Goal: Check status

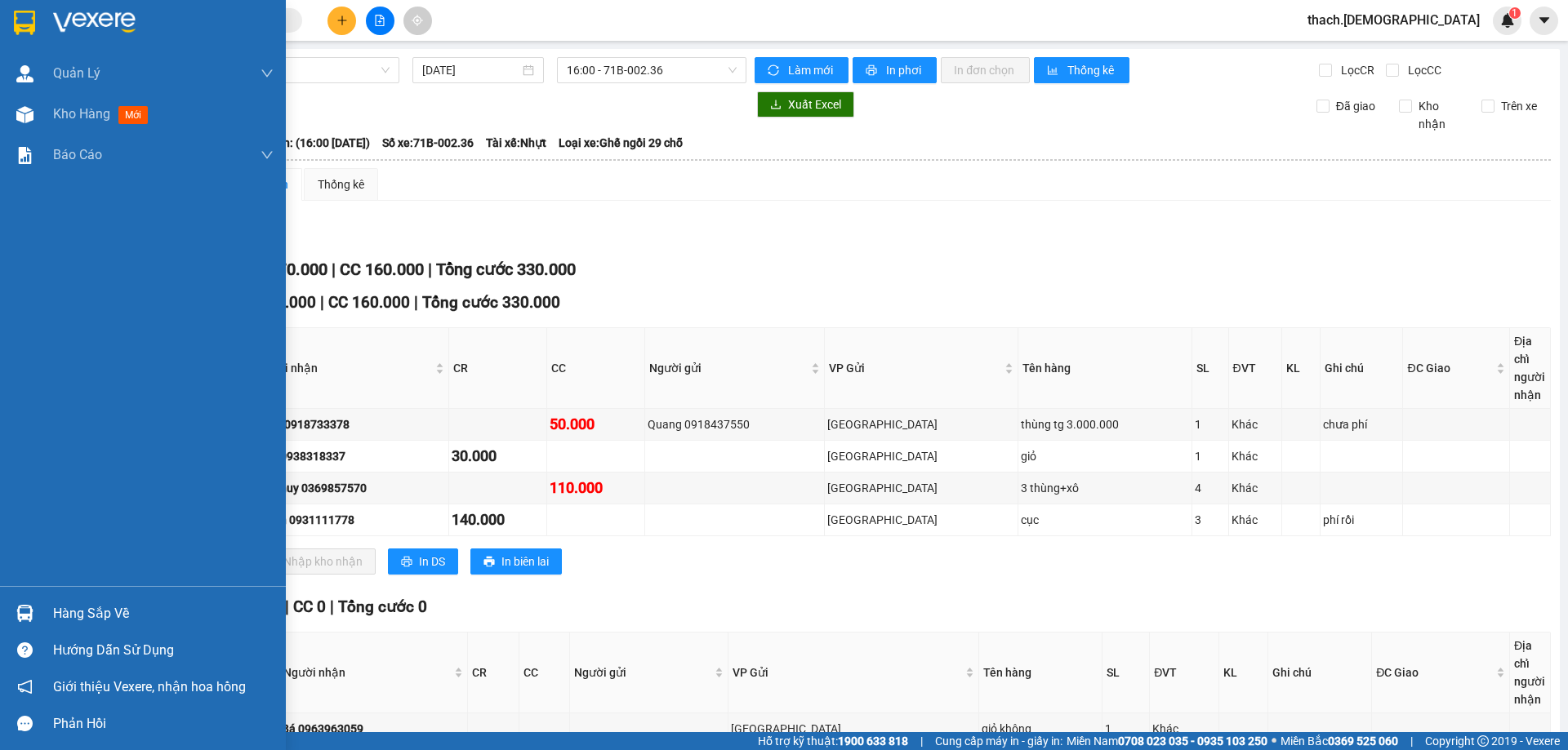
click at [97, 611] on div "Hàng sắp về" at bounding box center [163, 613] width 221 height 24
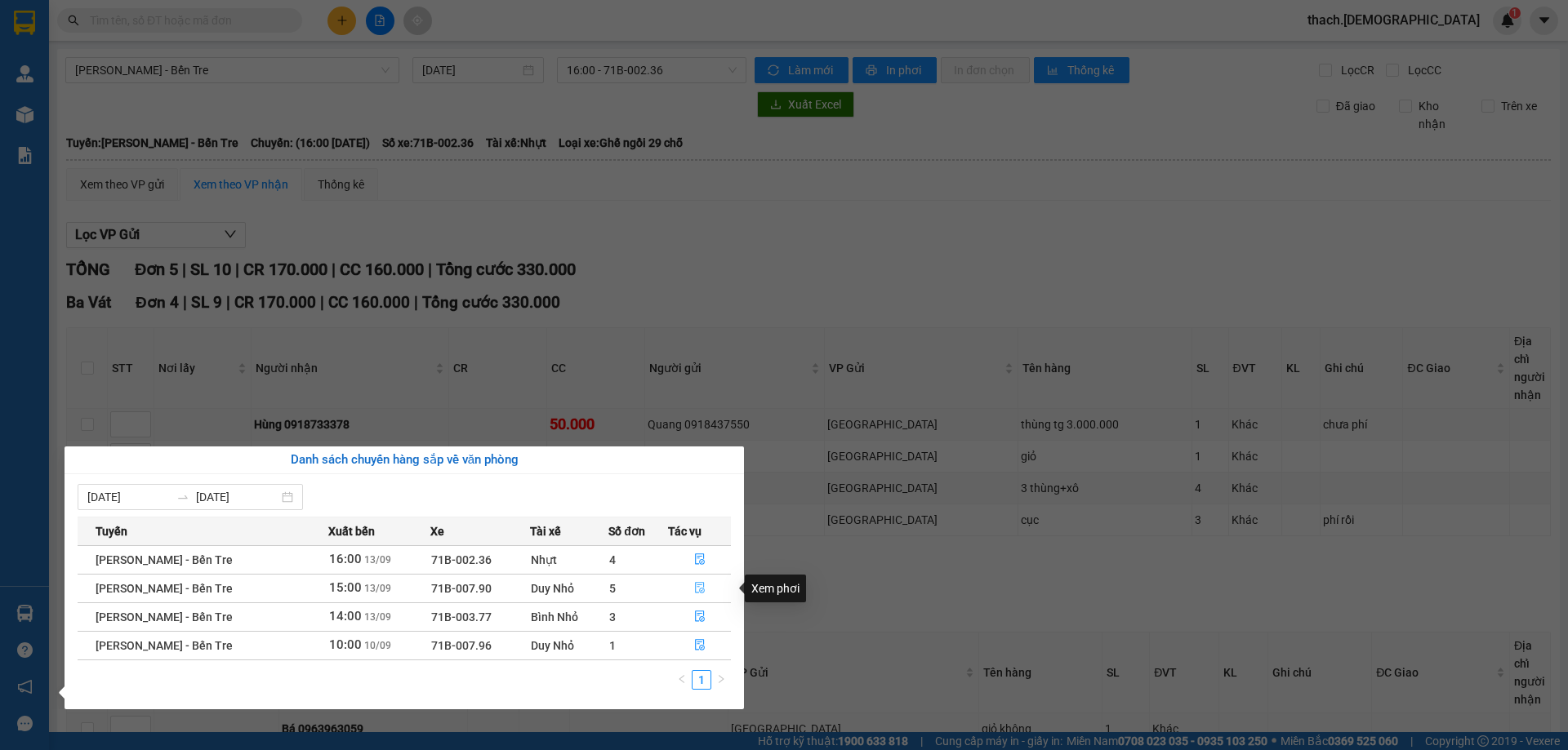
click at [695, 586] on icon "file-done" at bounding box center [700, 588] width 12 height 12
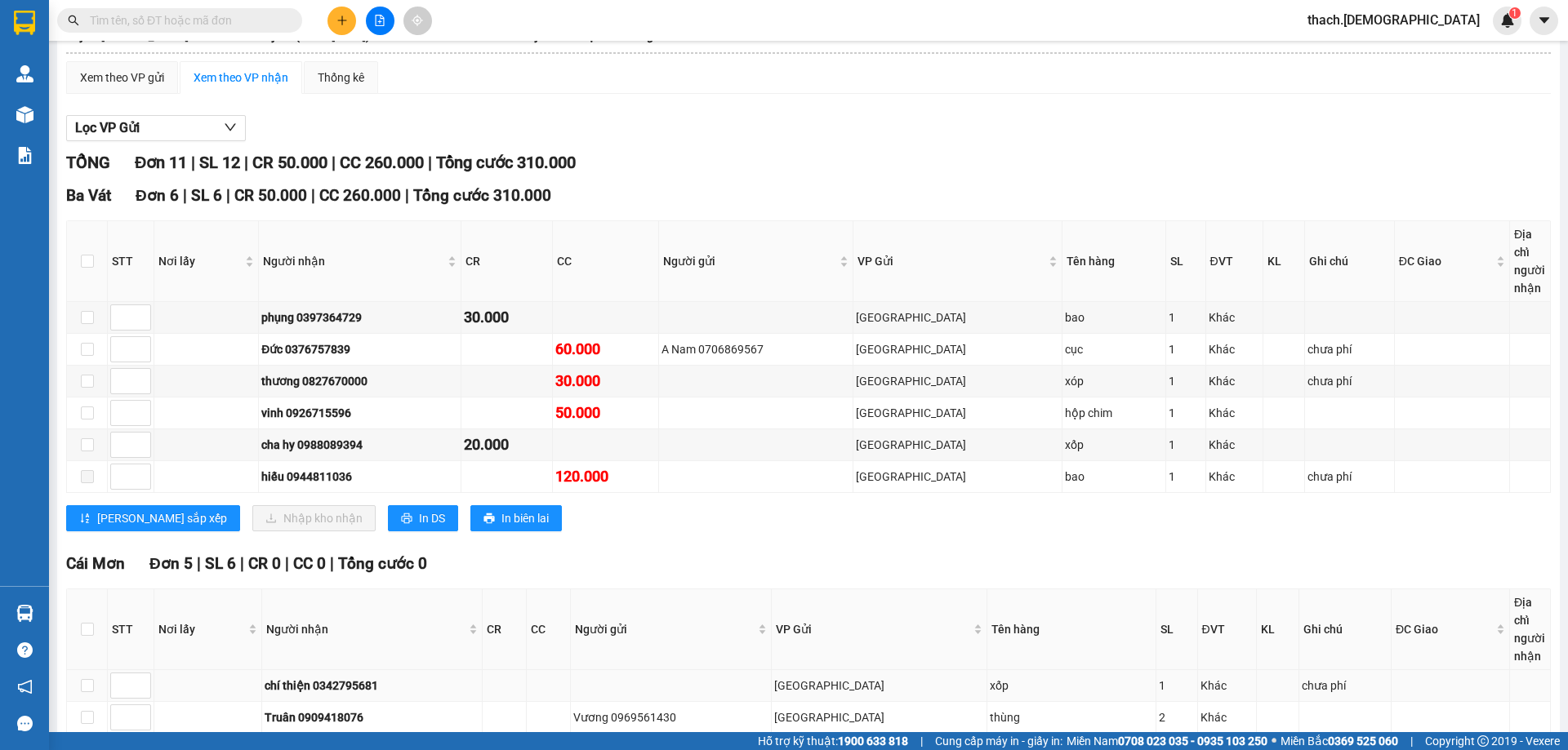
scroll to position [288, 0]
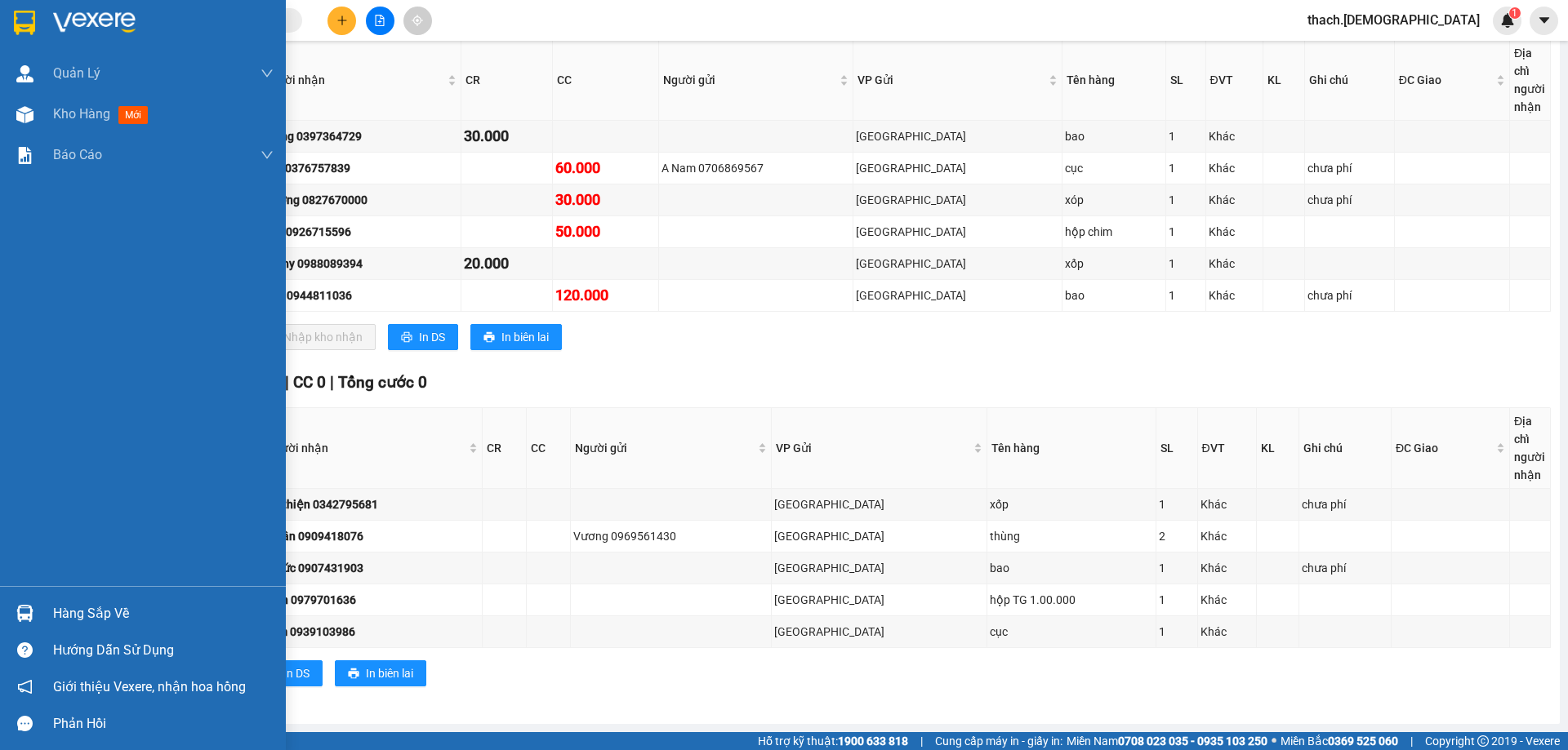
click at [66, 616] on div "Hàng sắp về" at bounding box center [163, 613] width 221 height 24
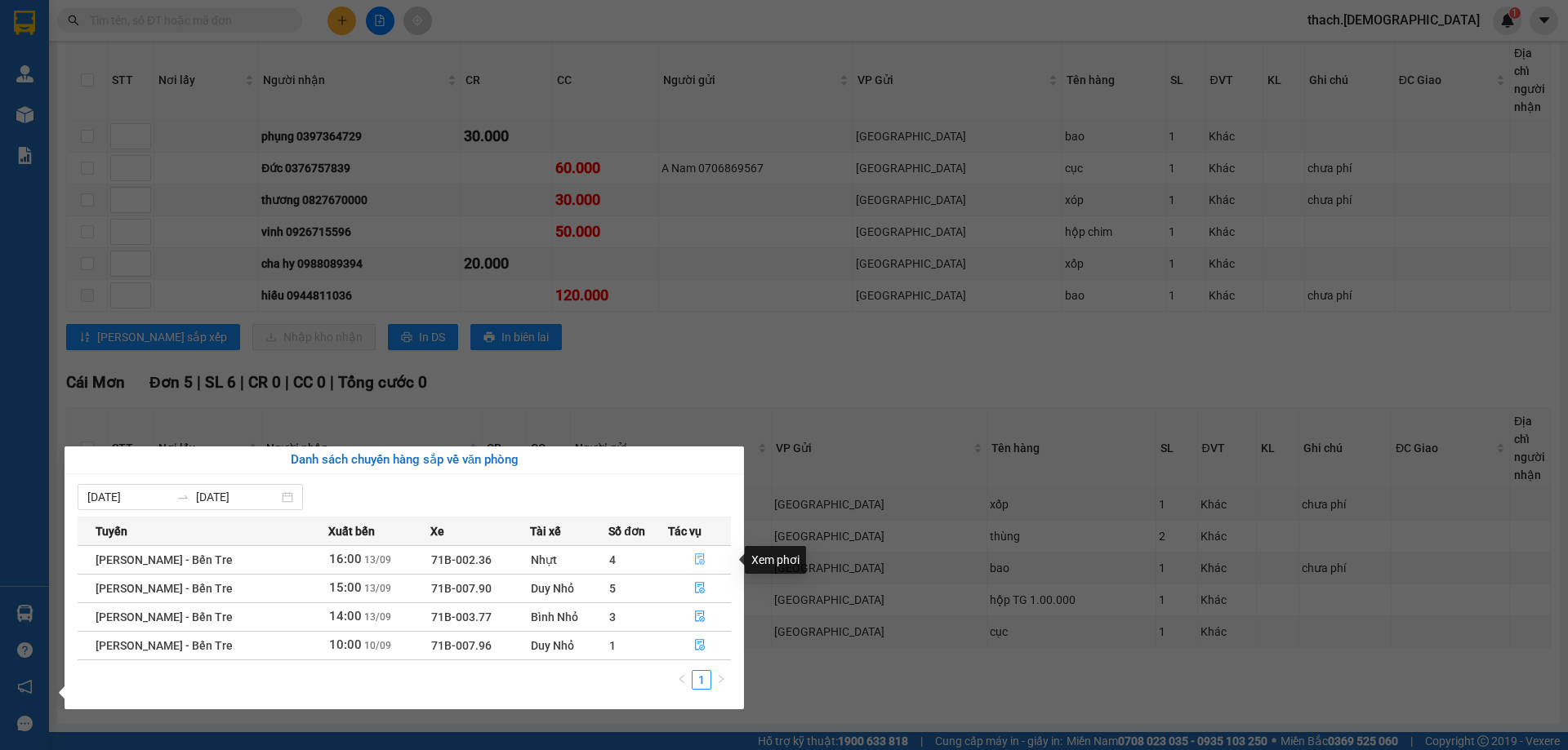
click at [699, 562] on icon "file-done" at bounding box center [699, 561] width 10 height 12
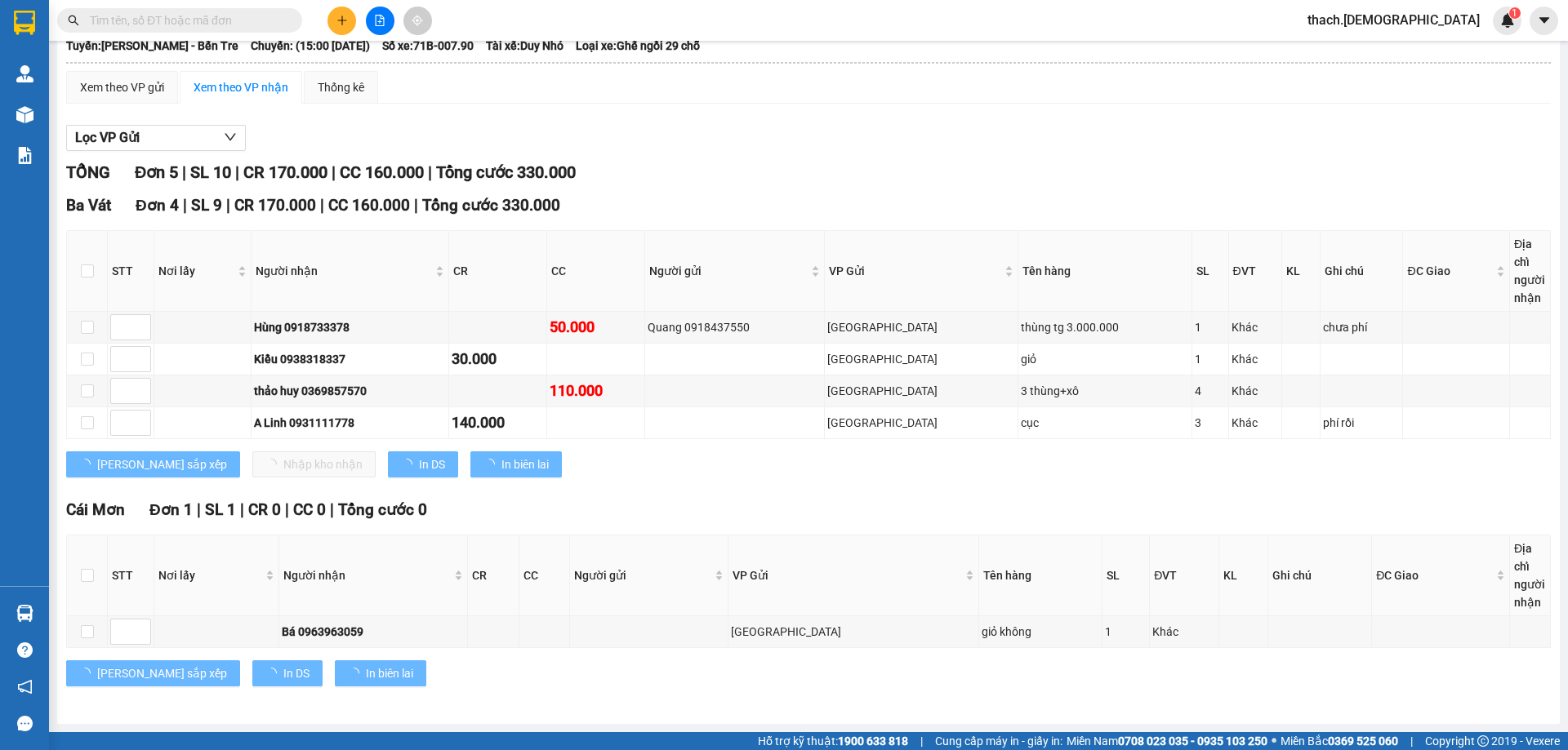
scroll to position [97, 0]
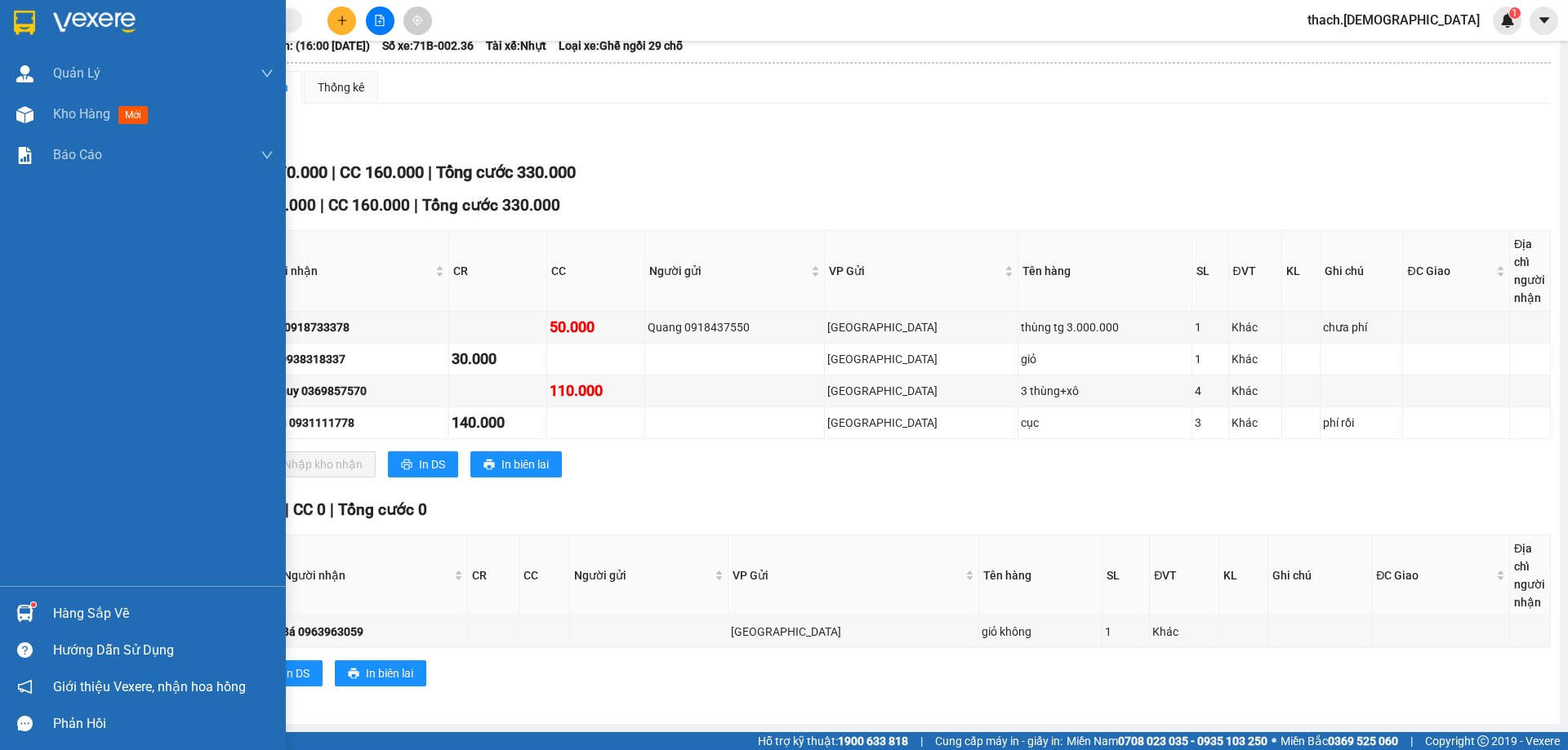
click at [107, 617] on div "Hàng sắp về" at bounding box center [163, 613] width 221 height 24
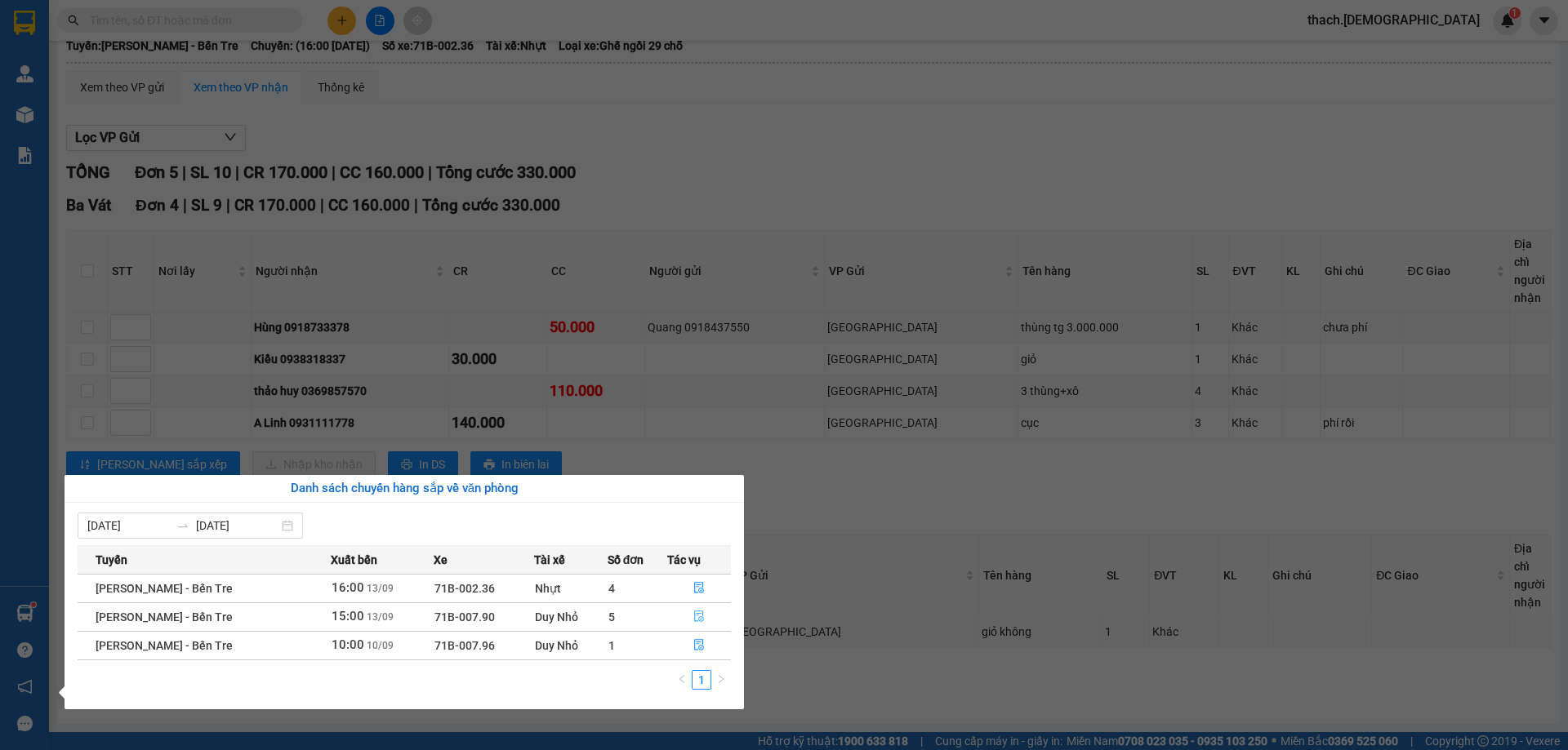
click at [699, 616] on icon "file-done" at bounding box center [699, 616] width 12 height 12
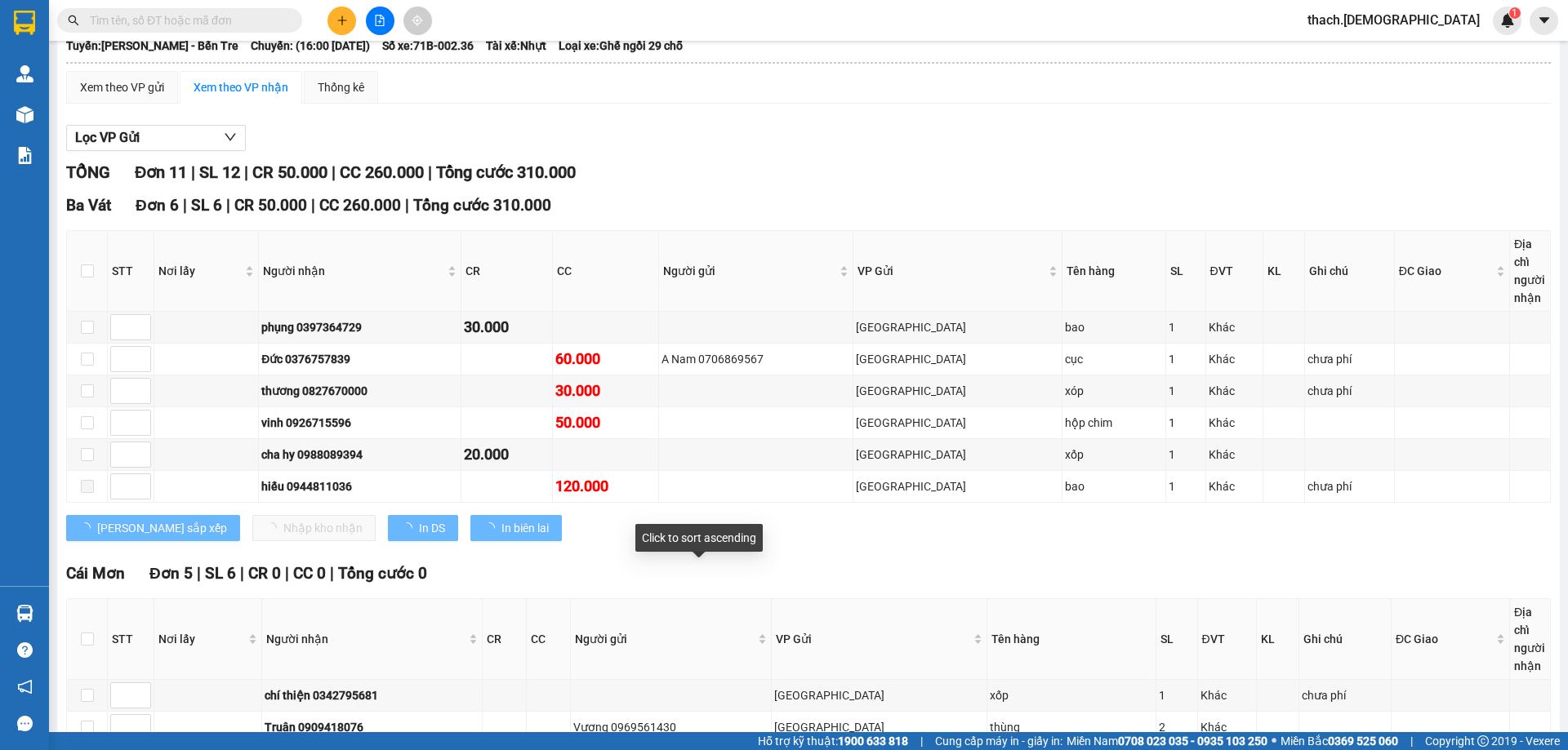
scroll to position [288, 0]
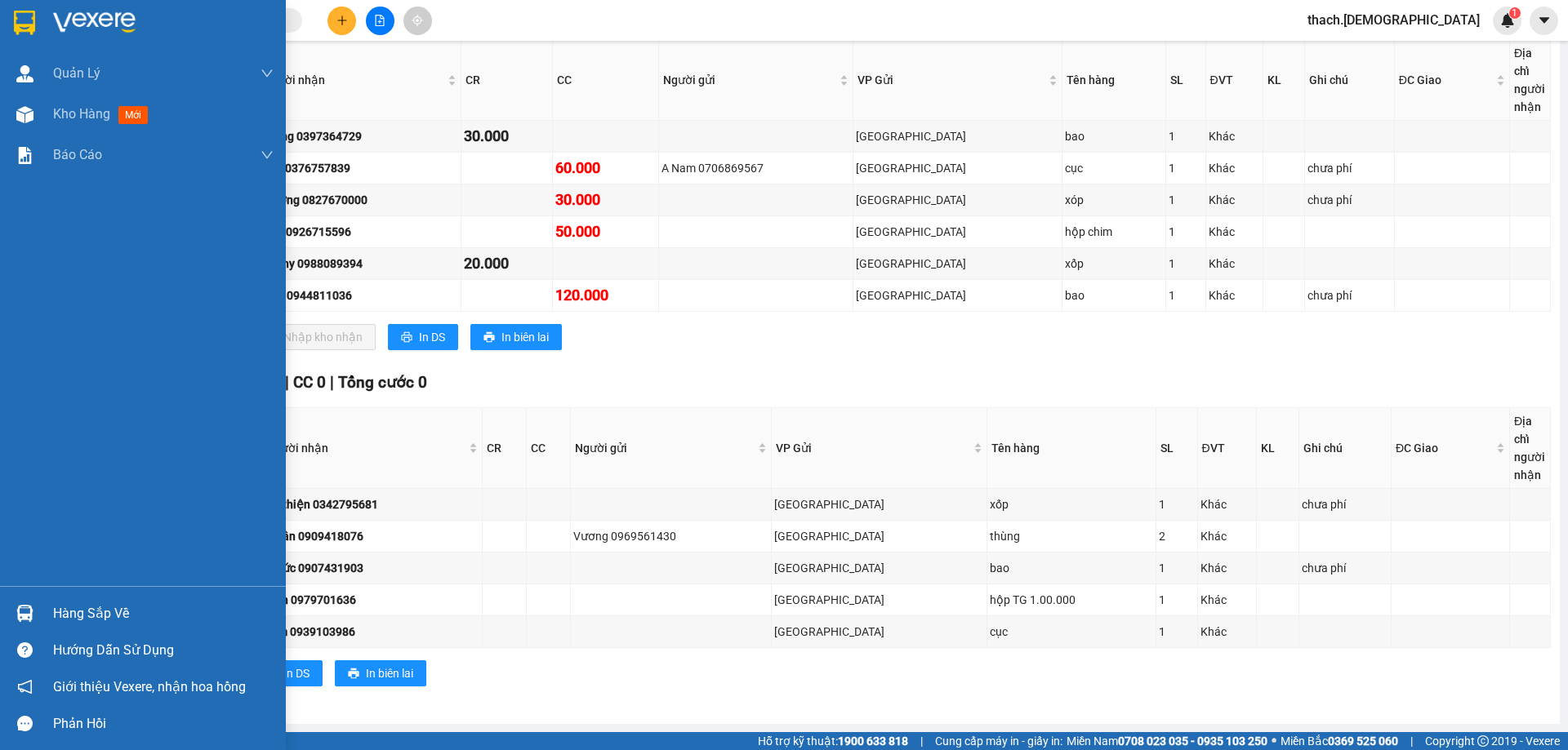
click at [98, 608] on div "Hàng sắp về" at bounding box center [163, 613] width 221 height 24
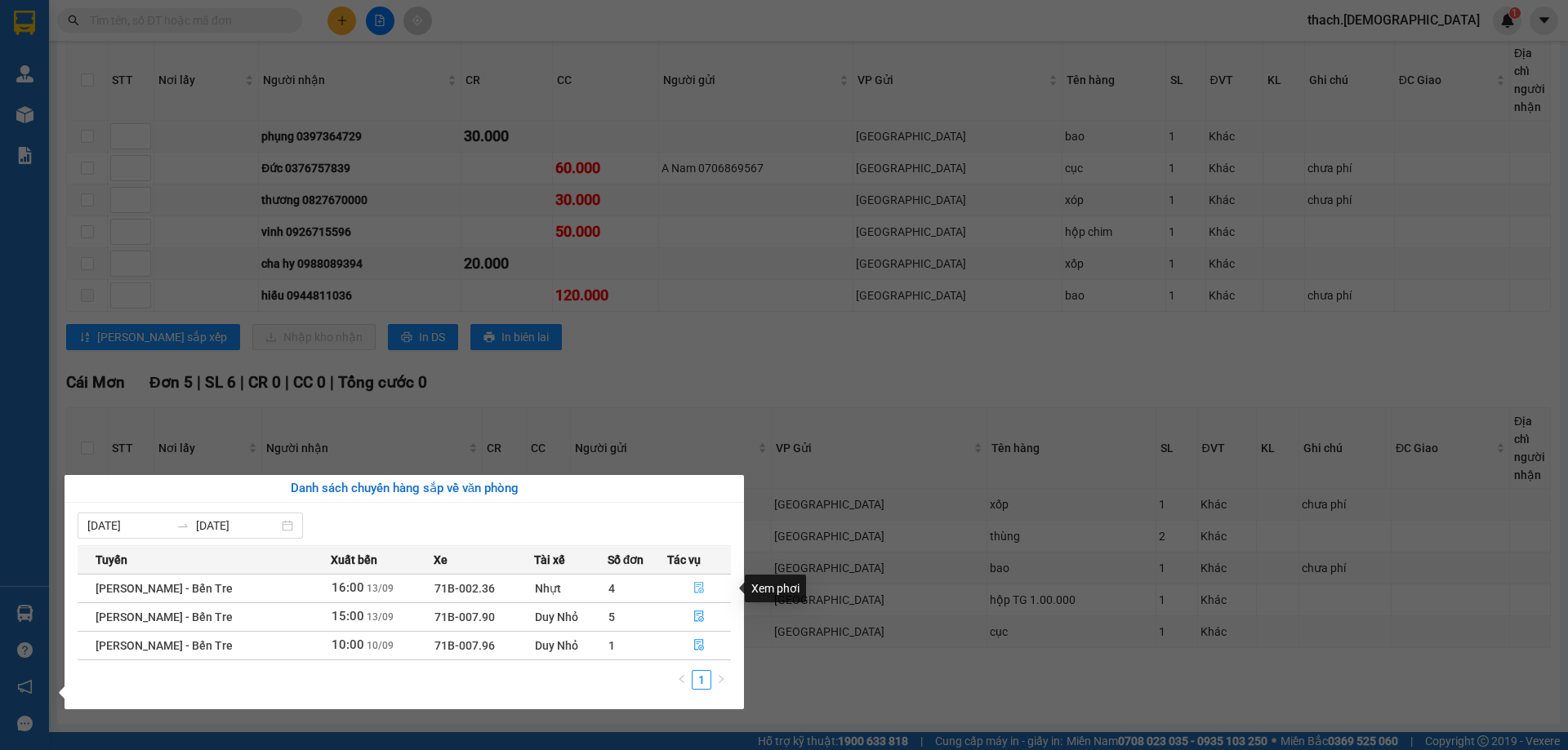
click at [701, 588] on icon "file-done" at bounding box center [699, 589] width 10 height 12
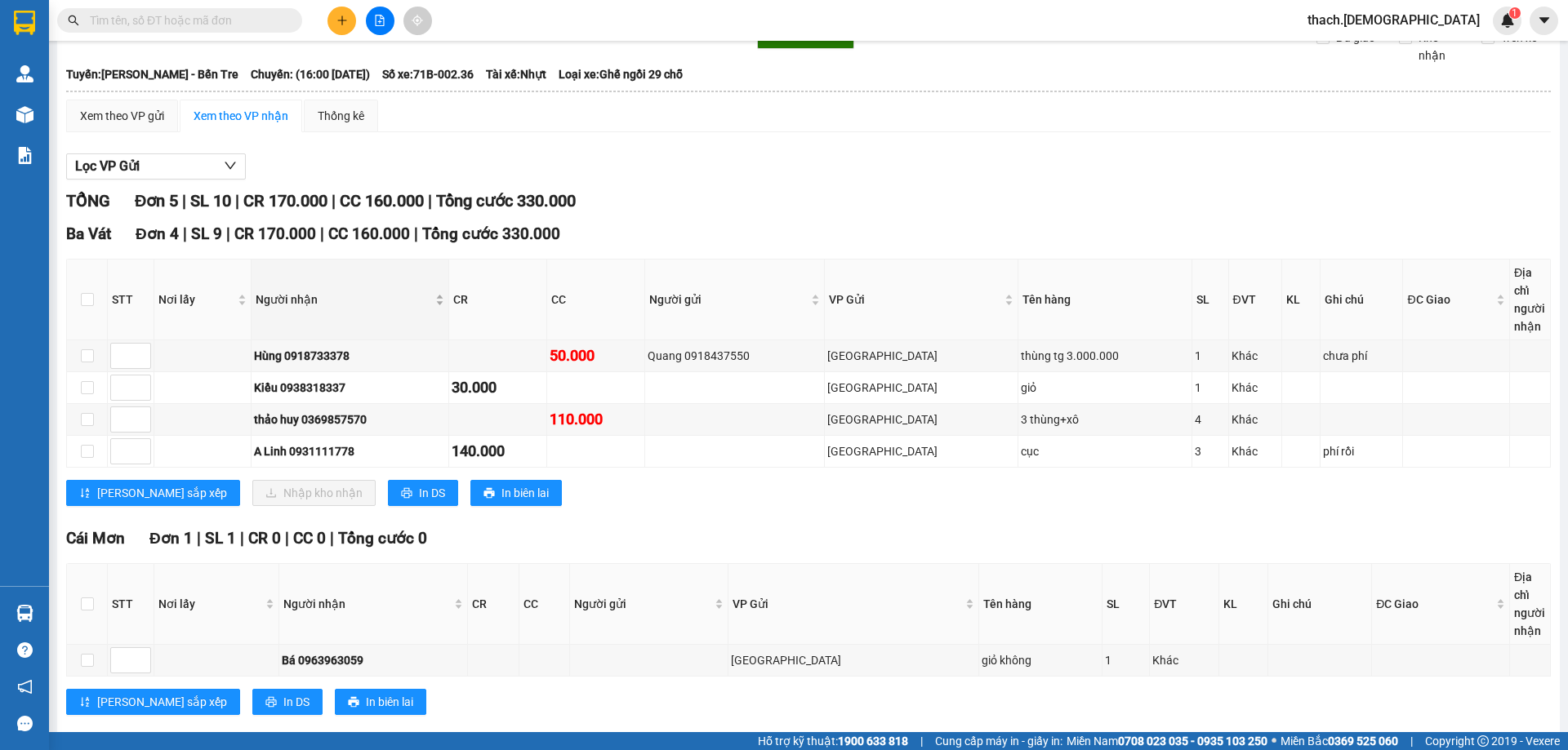
scroll to position [97, 0]
